Goal: Task Accomplishment & Management: Manage account settings

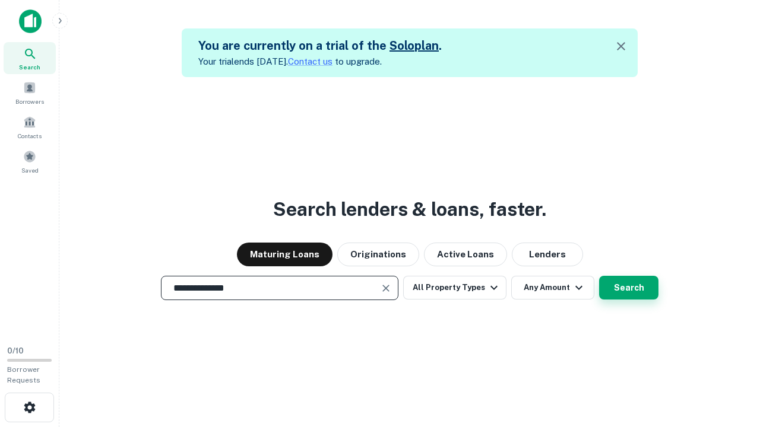
type input "**********"
click at [628, 288] on button "Search" at bounding box center [628, 288] width 59 height 24
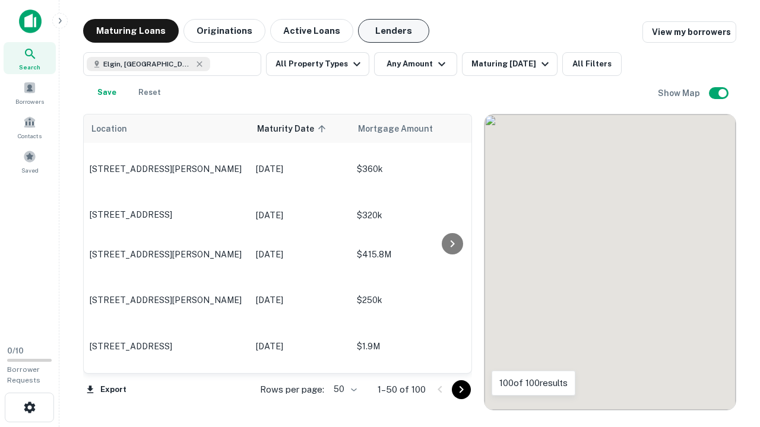
click at [393, 31] on button "Lenders" at bounding box center [393, 31] width 71 height 24
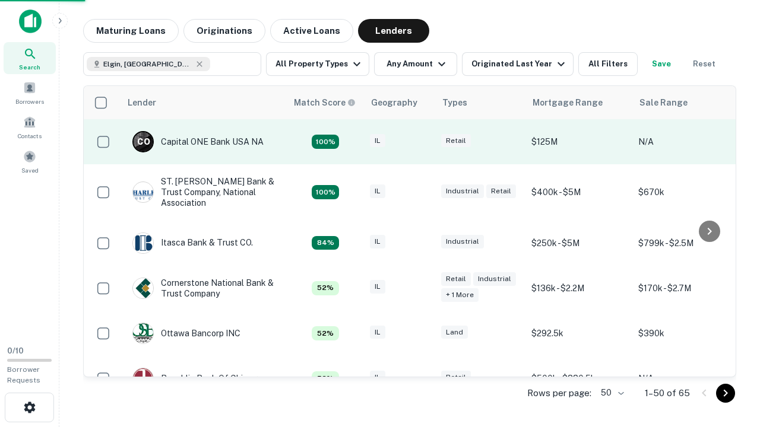
click at [421, 142] on div "IL" at bounding box center [399, 142] width 59 height 16
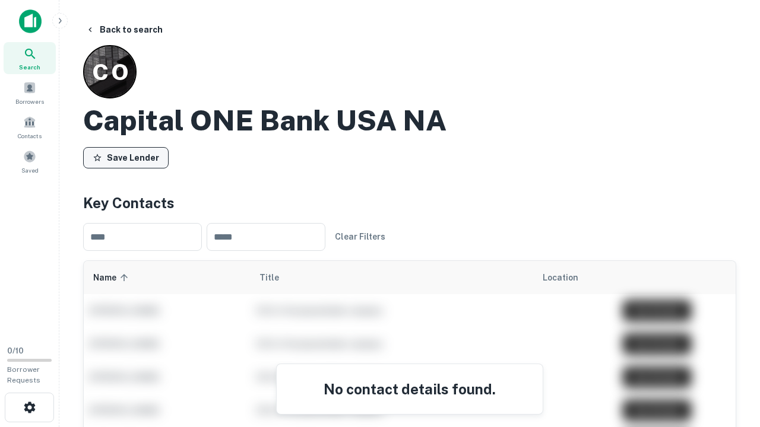
click at [126, 157] on button "Save Lender" at bounding box center [125, 157] width 85 height 21
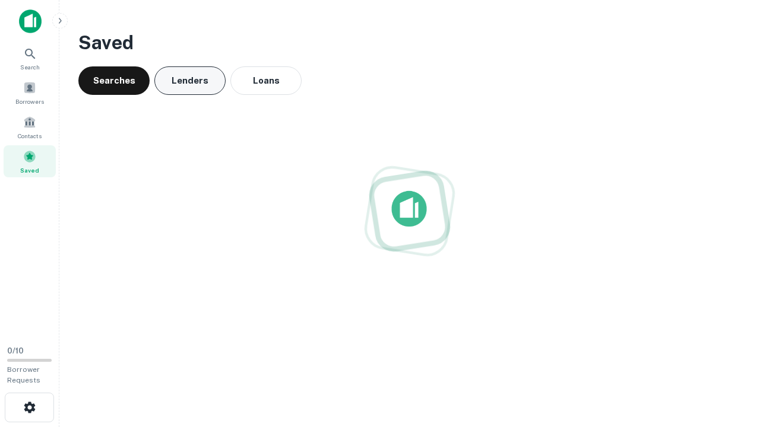
click at [190, 81] on button "Lenders" at bounding box center [189, 80] width 71 height 28
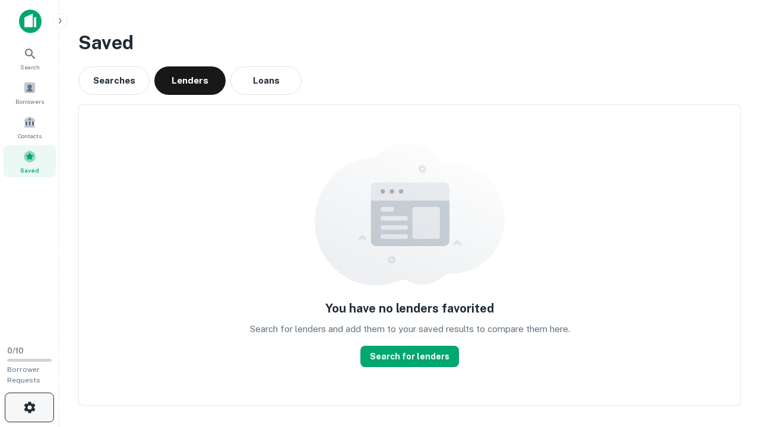
click at [29, 408] on icon "button" at bounding box center [30, 408] width 14 height 14
